Goal: Complete application form: Complete application form

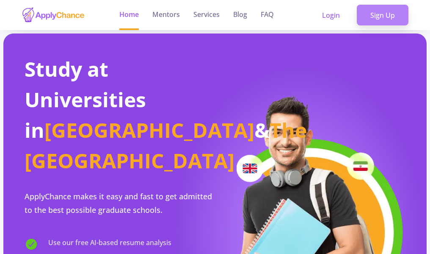
click at [385, 21] on link "Sign Up" at bounding box center [383, 15] width 52 height 21
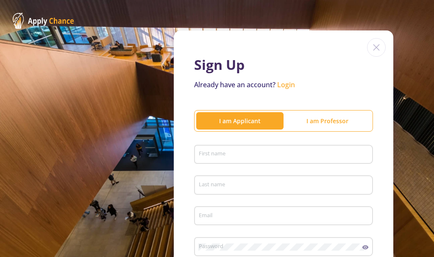
click at [203, 160] on div "First name" at bounding box center [283, 153] width 171 height 22
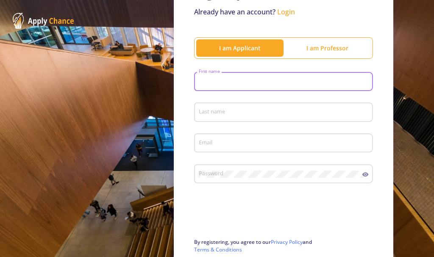
scroll to position [72, 0]
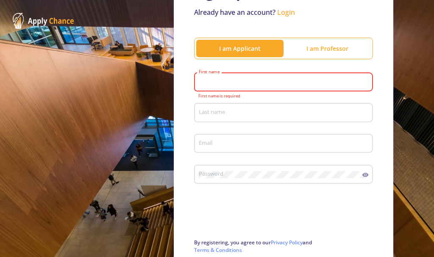
click at [218, 77] on div "First name" at bounding box center [283, 80] width 171 height 22
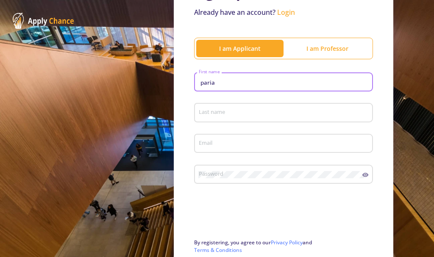
type input "paria"
click at [221, 105] on div "Last name" at bounding box center [283, 111] width 171 height 22
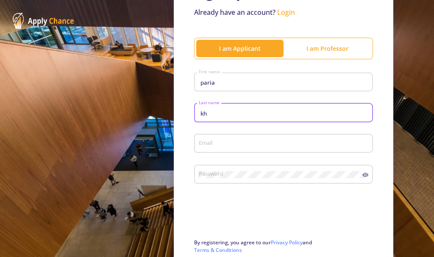
type input "kh"
click at [221, 136] on div "Email" at bounding box center [283, 142] width 171 height 22
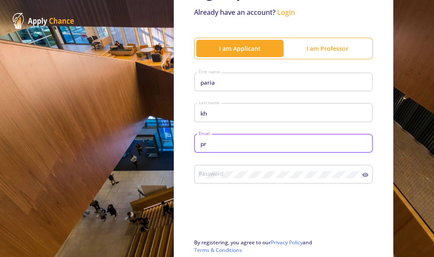
type input "p"
type input "[EMAIL_ADDRESS][DOMAIN_NAME]"
click at [210, 167] on div "Password" at bounding box center [280, 173] width 164 height 22
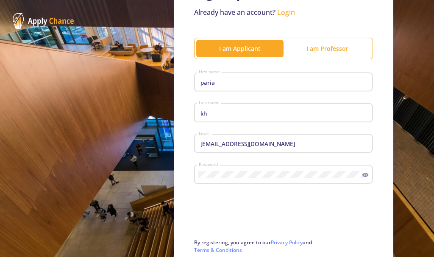
click at [363, 177] on icon at bounding box center [365, 175] width 6 height 4
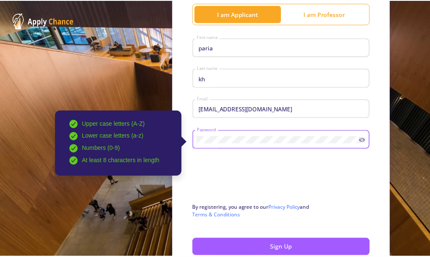
scroll to position [115, 0]
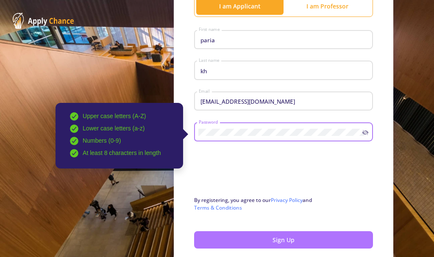
click at [307, 239] on button "Sign Up" at bounding box center [283, 239] width 179 height 17
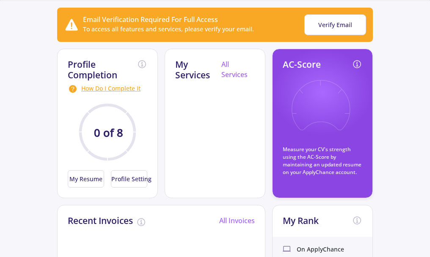
scroll to position [85, 0]
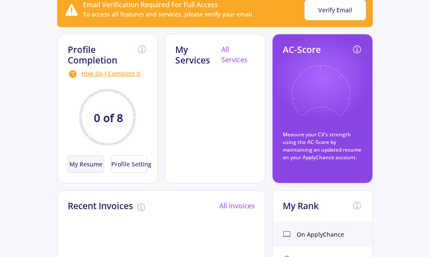
click at [85, 166] on button "My Resume" at bounding box center [86, 163] width 36 height 17
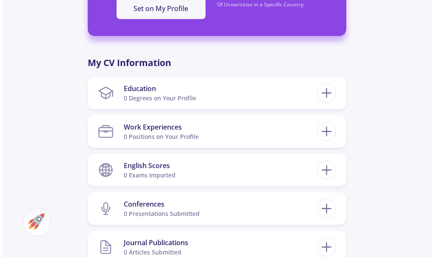
scroll to position [296, 0]
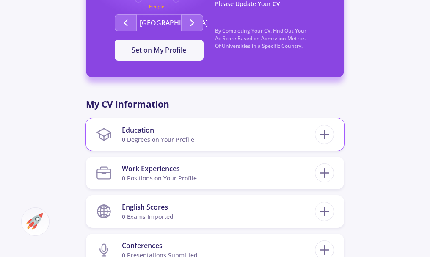
click at [157, 144] on div "0 Degrees on Your Profile" at bounding box center [158, 139] width 72 height 9
click at [324, 136] on line at bounding box center [324, 134] width 0 height 9
checkbox input "false"
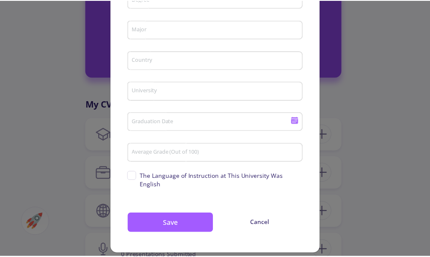
scroll to position [0, 0]
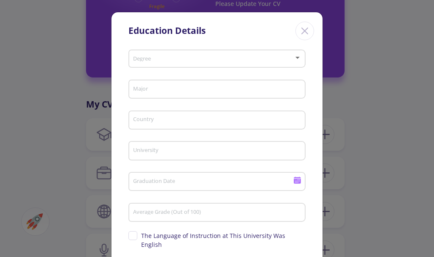
click at [306, 30] on icon "Close" at bounding box center [305, 31] width 14 height 14
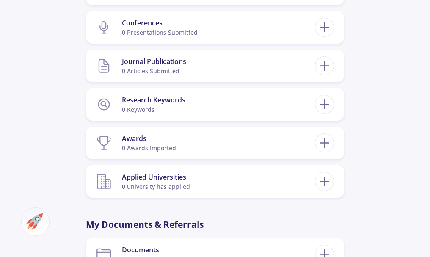
scroll to position [550, 0]
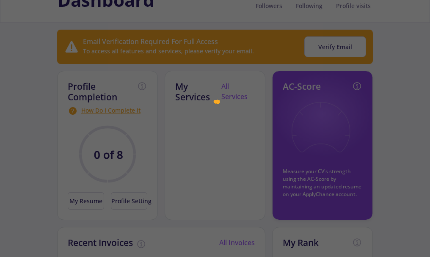
scroll to position [85, 0]
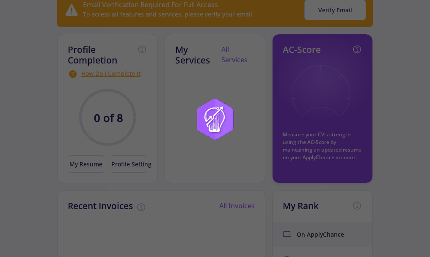
click at [328, 141] on div at bounding box center [215, 128] width 430 height 257
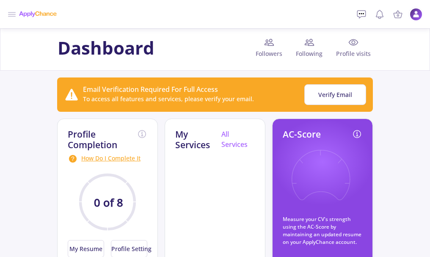
click at [334, 182] on icon at bounding box center [321, 181] width 62 height 62
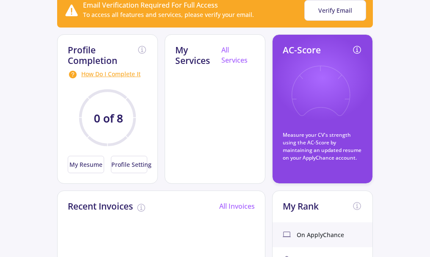
scroll to position [85, 0]
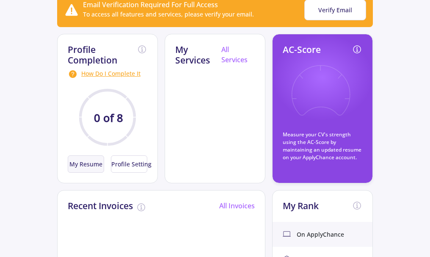
click at [89, 164] on button "My Resume" at bounding box center [86, 163] width 36 height 17
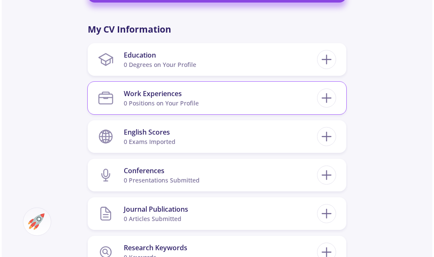
scroll to position [339, 0]
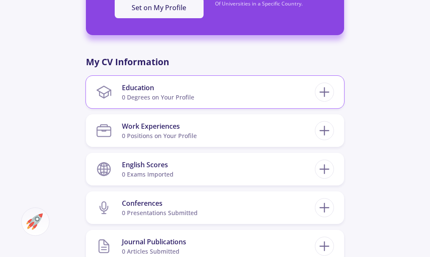
click at [155, 89] on div "Education" at bounding box center [158, 88] width 72 height 10
click at [137, 87] on div "Education" at bounding box center [158, 88] width 72 height 10
click at [325, 92] on line at bounding box center [324, 92] width 9 height 0
checkbox input "false"
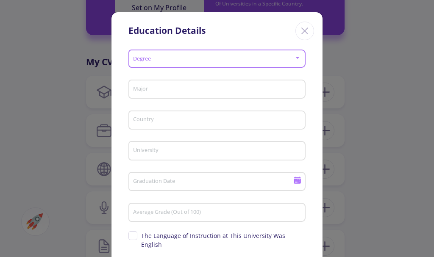
click at [137, 57] on span at bounding box center [214, 59] width 159 height 6
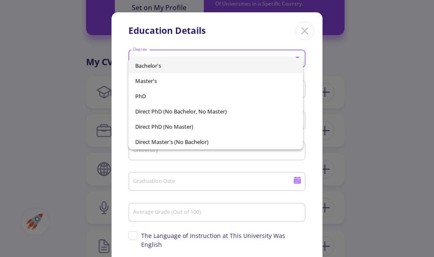
click at [177, 69] on span "Bachelor's" at bounding box center [215, 65] width 161 height 15
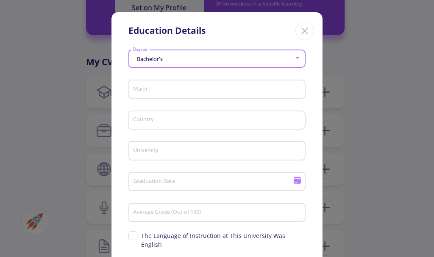
click at [187, 93] on input "Major" at bounding box center [218, 90] width 171 height 8
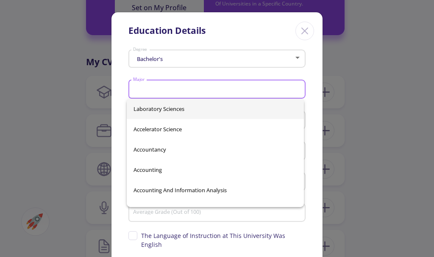
click at [187, 92] on input "Major" at bounding box center [218, 90] width 171 height 8
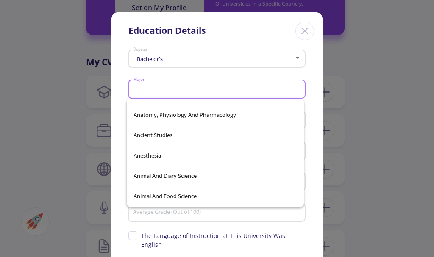
scroll to position [1609, 0]
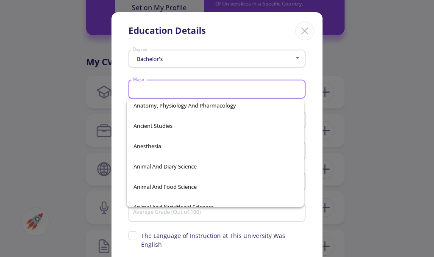
click at [168, 86] on input "Major" at bounding box center [218, 90] width 171 height 8
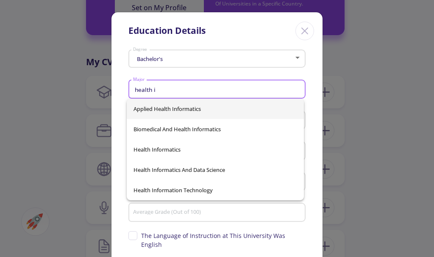
scroll to position [0, 0]
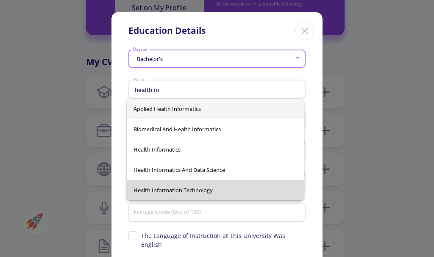
click at [134, 196] on span "Health Information Technology" at bounding box center [214, 190] width 163 height 20
type input "Health Information Technology"
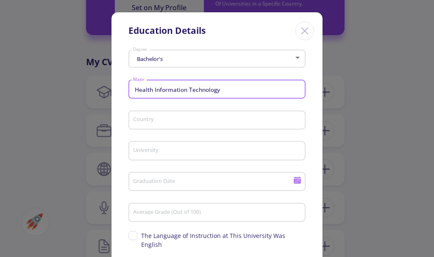
click at [166, 117] on input "Country" at bounding box center [218, 121] width 171 height 8
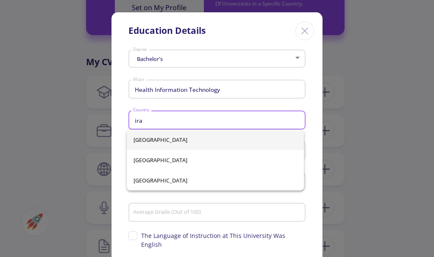
click at [170, 136] on span "[GEOGRAPHIC_DATA]" at bounding box center [214, 140] width 163 height 20
type input "[GEOGRAPHIC_DATA]"
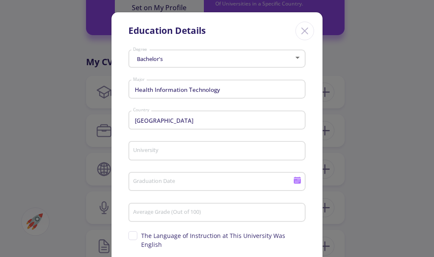
click at [176, 157] on div "University" at bounding box center [217, 149] width 169 height 22
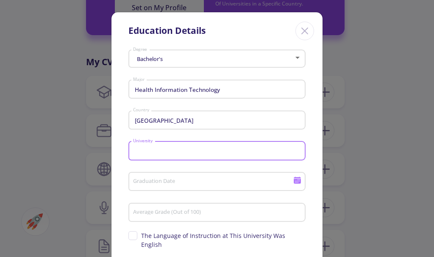
click at [172, 153] on input "University" at bounding box center [218, 151] width 171 height 8
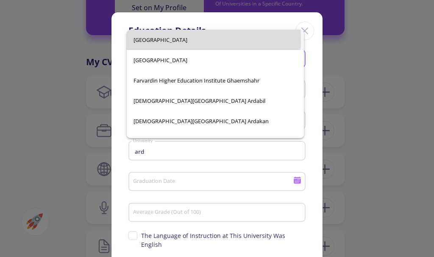
click at [163, 40] on span "[GEOGRAPHIC_DATA]" at bounding box center [214, 40] width 163 height 20
type input "[GEOGRAPHIC_DATA]"
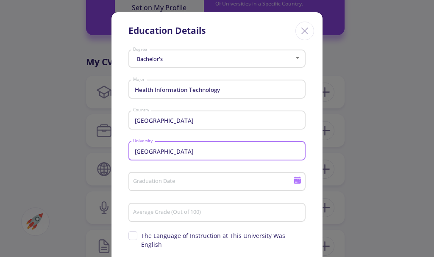
click at [173, 183] on input "Graduation Date" at bounding box center [214, 182] width 163 height 8
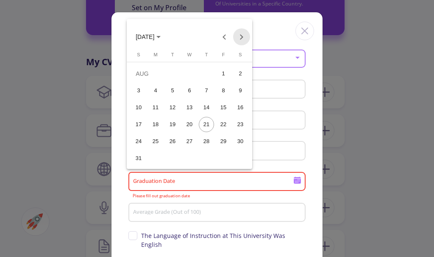
click at [239, 37] on button "Next month" at bounding box center [241, 36] width 17 height 17
click at [221, 39] on button "Previous month" at bounding box center [224, 36] width 17 height 17
click at [202, 106] on div "10" at bounding box center [206, 107] width 15 height 15
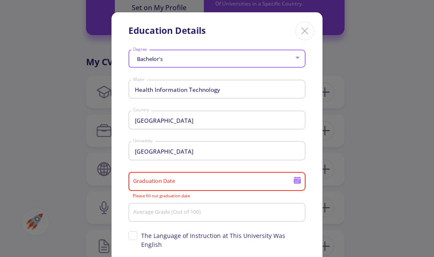
type input "[DATE]"
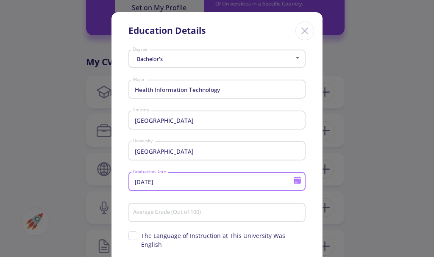
click at [181, 217] on div "Average Grade (Out of 100)" at bounding box center [217, 211] width 169 height 22
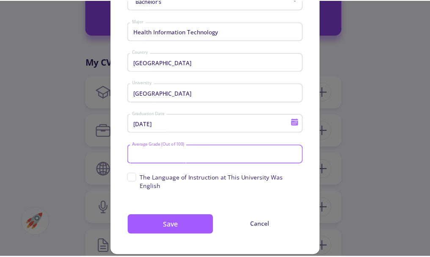
scroll to position [60, 0]
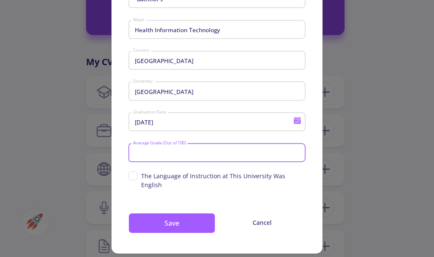
click at [131, 177] on span "The Language of Instruction at This University Was English" at bounding box center [216, 180] width 177 height 18
click at [131, 177] on input "The Language of Instruction at This University Was English" at bounding box center [131, 174] width 6 height 6
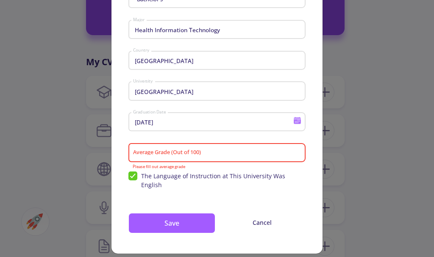
click at [131, 177] on span "The Language of Instruction at This University Was English" at bounding box center [216, 180] width 177 height 18
click at [131, 177] on input "The Language of Instruction at This University Was English" at bounding box center [131, 174] width 6 height 6
checkbox input "false"
click at [227, 151] on input "Average Grade (Out of 100)" at bounding box center [218, 153] width 171 height 8
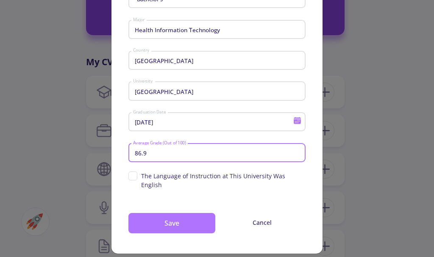
type input "86.9"
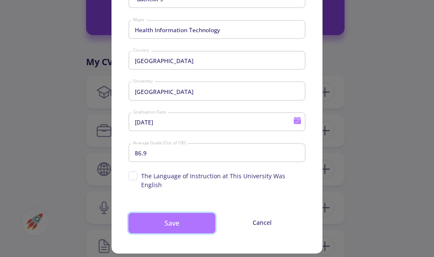
click at [191, 213] on button "Save" at bounding box center [171, 223] width 87 height 20
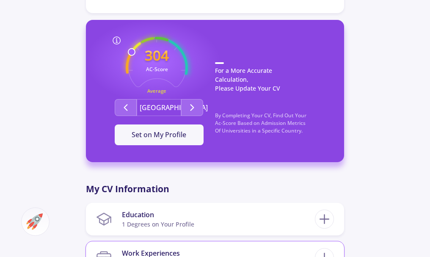
scroll to position [254, 0]
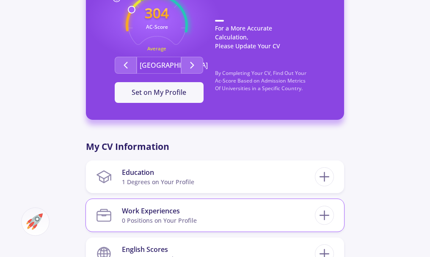
click at [198, 214] on section "Work Experiences 0 Positions on Your Profile" at bounding box center [205, 215] width 219 height 26
click at [319, 218] on icon at bounding box center [325, 215] width 16 height 16
checkbox input "false"
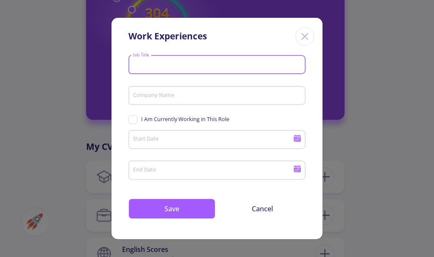
click at [200, 62] on input "Job Title" at bounding box center [218, 65] width 171 height 8
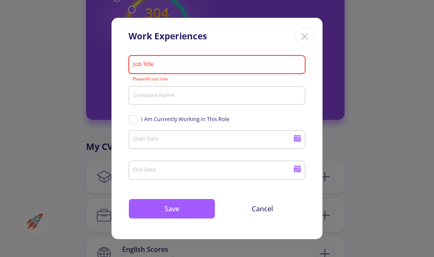
click at [196, 100] on div "Company Name" at bounding box center [217, 94] width 169 height 22
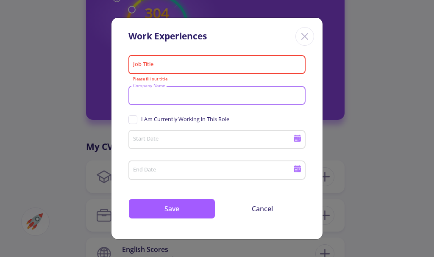
click at [311, 32] on icon "Close" at bounding box center [305, 37] width 14 height 14
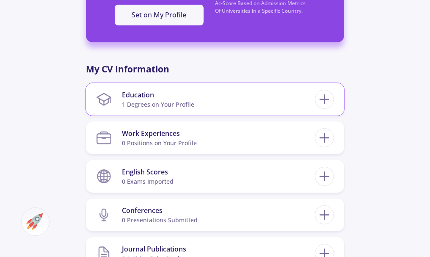
scroll to position [339, 0]
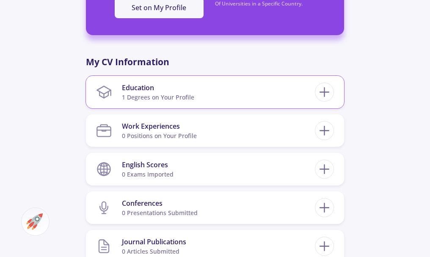
click at [210, 165] on section "English Scores 0 exams imported" at bounding box center [205, 169] width 219 height 26
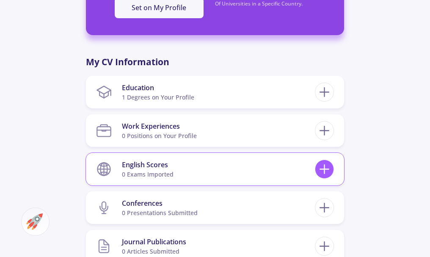
click at [323, 168] on icon at bounding box center [325, 169] width 16 height 16
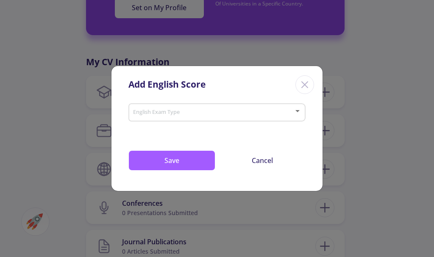
click at [191, 110] on span at bounding box center [214, 113] width 159 height 6
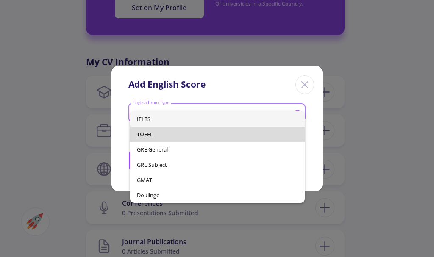
click at [213, 135] on span "TOEFL" at bounding box center [217, 134] width 161 height 15
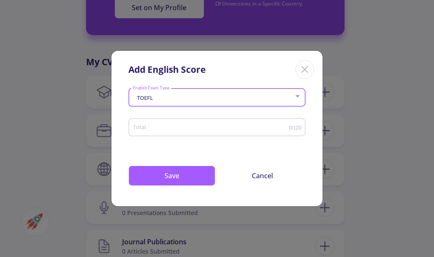
click at [234, 124] on input "Total" at bounding box center [211, 127] width 156 height 6
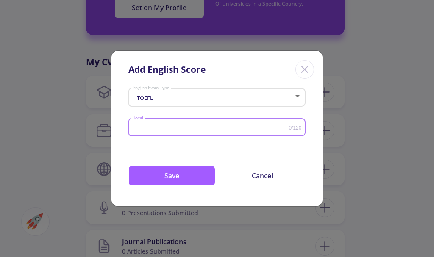
click at [223, 101] on div "TOEFL" at bounding box center [213, 98] width 161 height 6
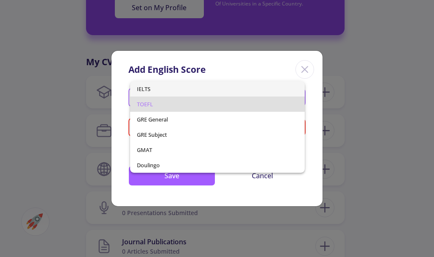
click at [169, 92] on span "IELTS" at bounding box center [217, 88] width 161 height 15
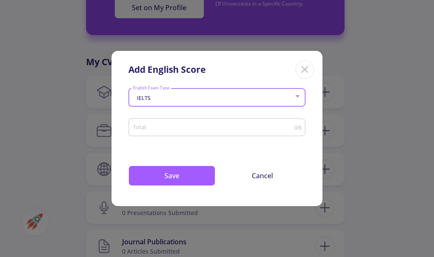
click at [230, 127] on input "Total" at bounding box center [214, 127] width 162 height 6
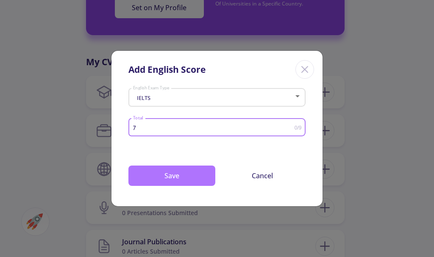
type input "7"
click at [147, 182] on button "Save" at bounding box center [171, 176] width 87 height 20
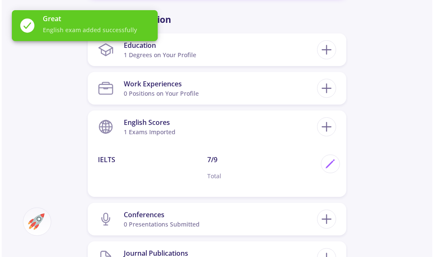
scroll to position [550, 0]
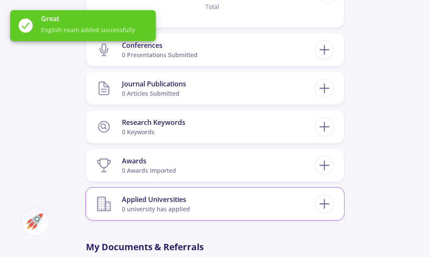
click at [162, 201] on div "Applied Universities" at bounding box center [156, 199] width 68 height 10
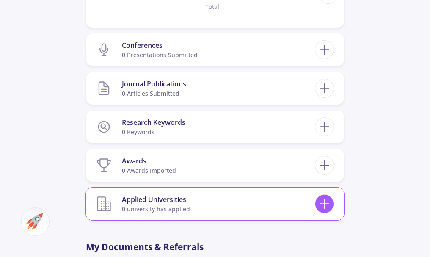
click at [334, 202] on div "Applied Universities 0 university has applied" at bounding box center [215, 204] width 258 height 33
click at [328, 203] on icon at bounding box center [325, 204] width 16 height 16
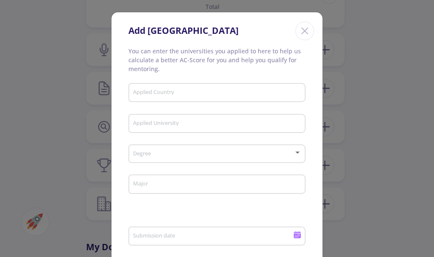
click at [150, 98] on div "Applied Country" at bounding box center [217, 91] width 169 height 22
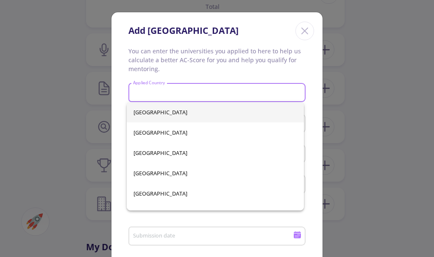
click at [147, 91] on input "Applied Country" at bounding box center [218, 93] width 171 height 8
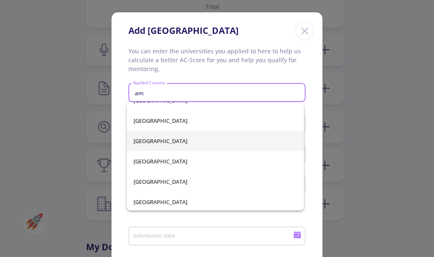
scroll to position [176, 0]
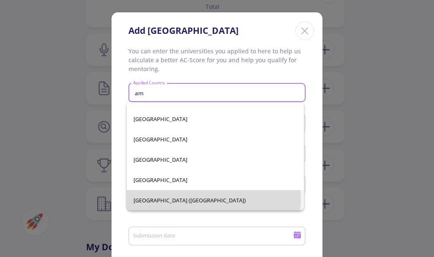
click at [170, 199] on span "[GEOGRAPHIC_DATA] ([GEOGRAPHIC_DATA])" at bounding box center [214, 200] width 163 height 20
type input "[GEOGRAPHIC_DATA] ([GEOGRAPHIC_DATA])"
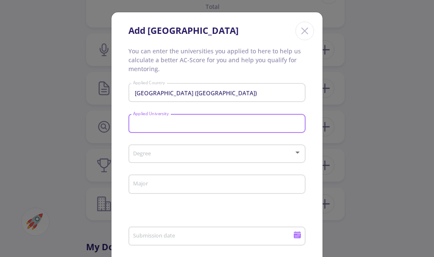
click at [155, 125] on input "Applied University" at bounding box center [218, 124] width 171 height 8
click at [260, 133] on div at bounding box center [215, 133] width 177 height 0
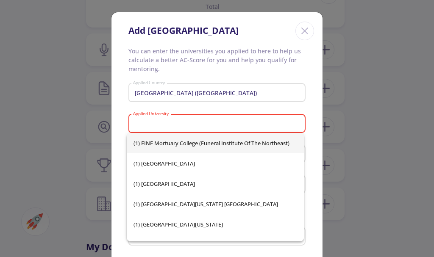
click at [294, 150] on mat-option "(1) FINE Mortuary College (Funeral Institute of the Northeast)" at bounding box center [215, 143] width 177 height 20
type input "(1) FINE Mortuary College (Funeral Institute of the Northeast)"
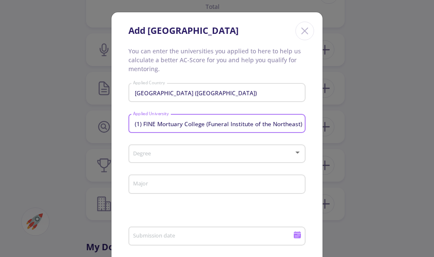
click at [293, 150] on div at bounding box center [297, 152] width 8 height 7
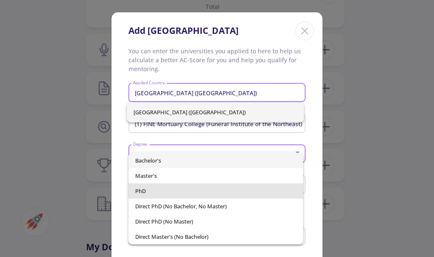
click at [217, 185] on span "PhD" at bounding box center [215, 190] width 161 height 15
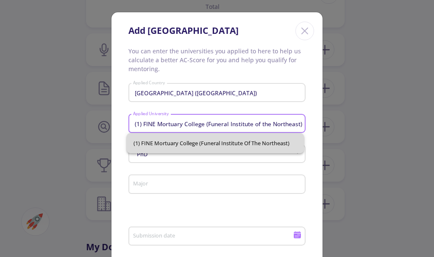
click at [201, 123] on input "(1) FINE Mortuary College (Funeral Institute of the Northeast)" at bounding box center [218, 124] width 171 height 8
click at [301, 158] on div "PhD Degree" at bounding box center [216, 151] width 177 height 21
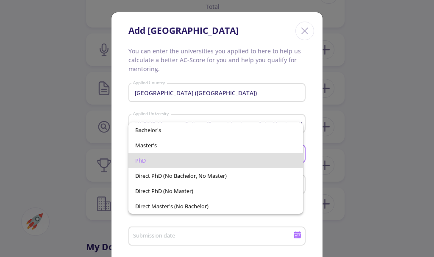
click at [316, 135] on div at bounding box center [217, 128] width 434 height 257
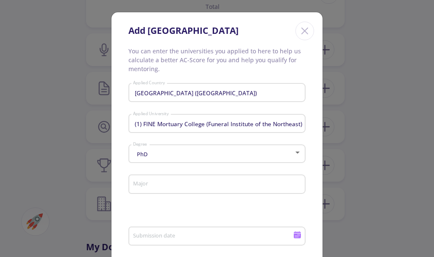
click at [282, 116] on div "(1) FINE Mortuary College (Funeral Institute of the Northeast) Applied Universi…" at bounding box center [217, 122] width 169 height 22
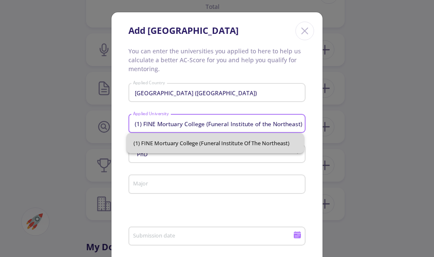
drag, startPoint x: 299, startPoint y: 123, endPoint x: 25, endPoint y: 127, distance: 273.1
click at [25, 127] on div "Add [GEOGRAPHIC_DATA] You can enter the universities you applied to here to hel…" at bounding box center [217, 128] width 434 height 257
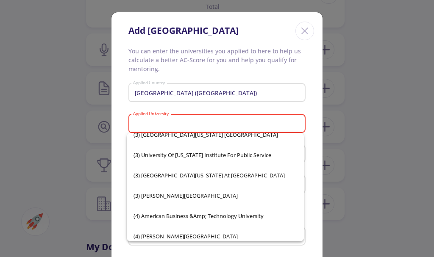
scroll to position [932, 0]
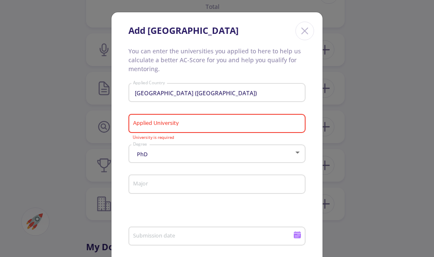
click at [213, 185] on input "Major" at bounding box center [218, 185] width 171 height 8
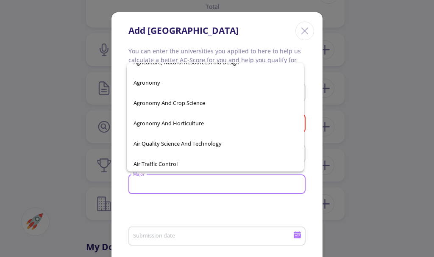
scroll to position [1228, 0]
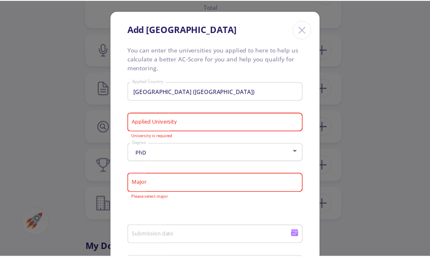
scroll to position [0, 0]
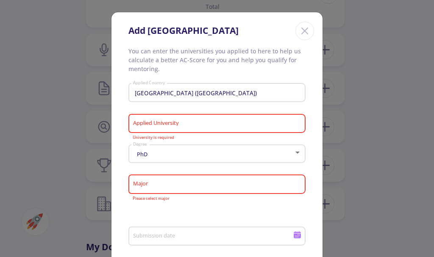
click at [302, 33] on icon "Close" at bounding box center [305, 31] width 14 height 14
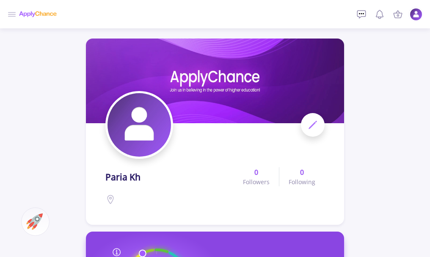
click at [317, 126] on icon at bounding box center [313, 125] width 10 height 10
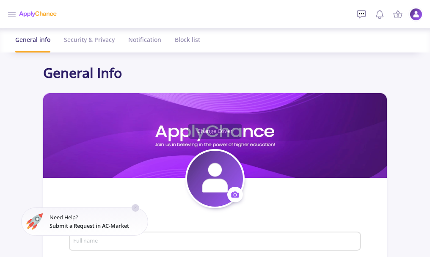
type input "paria kh"
type input "pariakh"
type input "[EMAIL_ADDRESS][DOMAIN_NAME]"
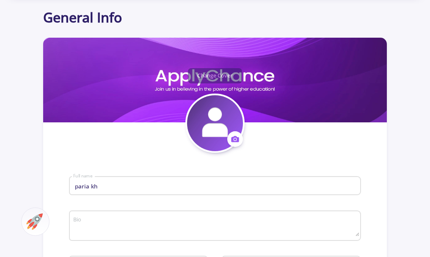
scroll to position [212, 0]
